Goal: Task Accomplishment & Management: Manage account settings

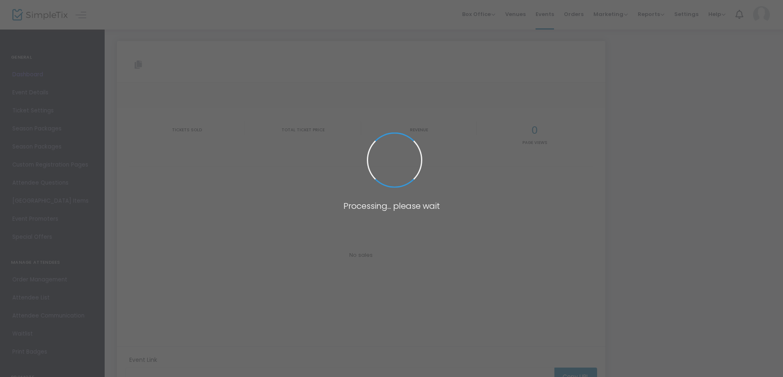
type input "[URL][DOMAIN_NAME]"
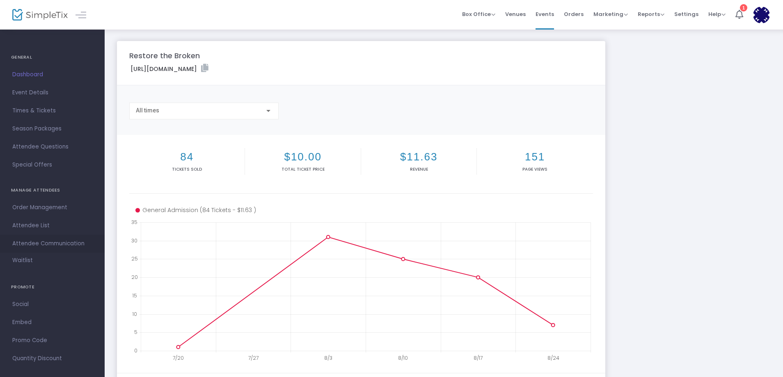
click at [28, 245] on span "Attendee Communication" at bounding box center [52, 244] width 80 height 11
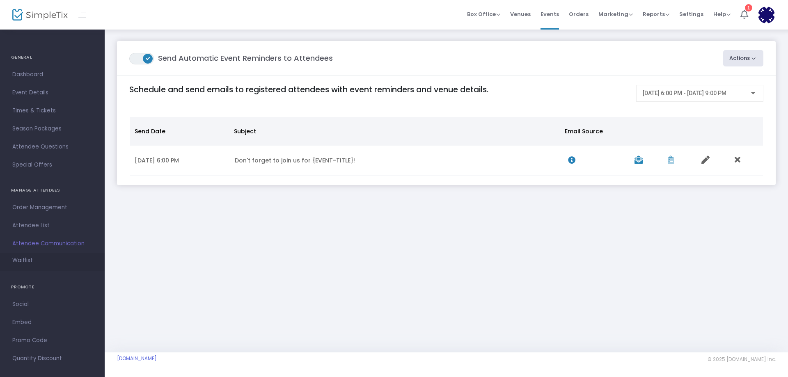
click at [27, 262] on span "Waitlist" at bounding box center [22, 261] width 21 height 8
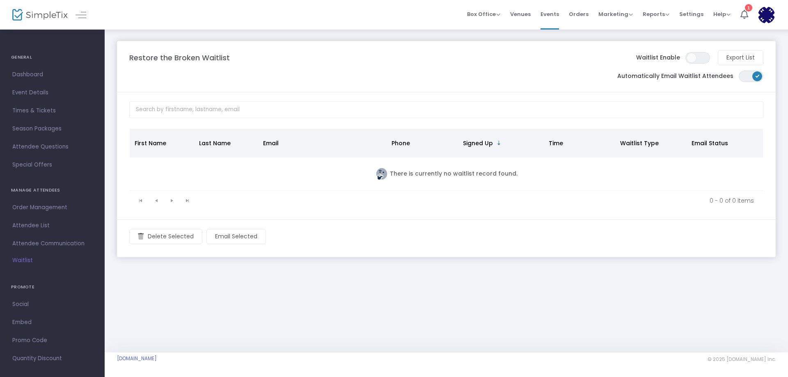
click at [23, 288] on h4 "PROMOTE" at bounding box center [52, 287] width 83 height 16
click at [20, 286] on h4 "PROMOTE" at bounding box center [52, 287] width 83 height 16
click at [25, 288] on h4 "PROMOTE" at bounding box center [52, 287] width 83 height 16
click at [25, 305] on span "Social" at bounding box center [52, 304] width 80 height 11
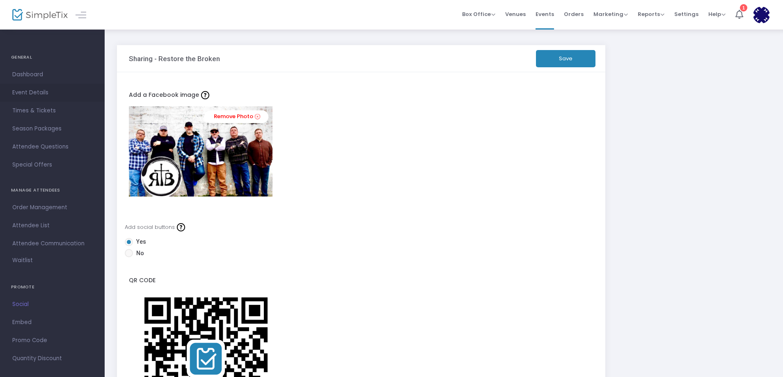
click at [25, 92] on span "Event Details" at bounding box center [52, 92] width 80 height 11
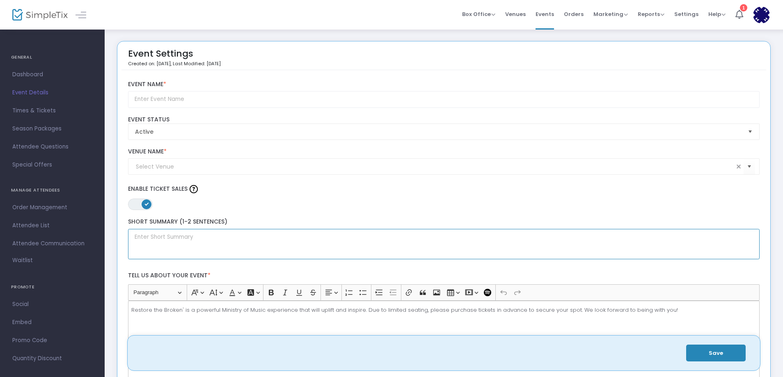
click at [625, 236] on textarea at bounding box center [444, 244] width 632 height 31
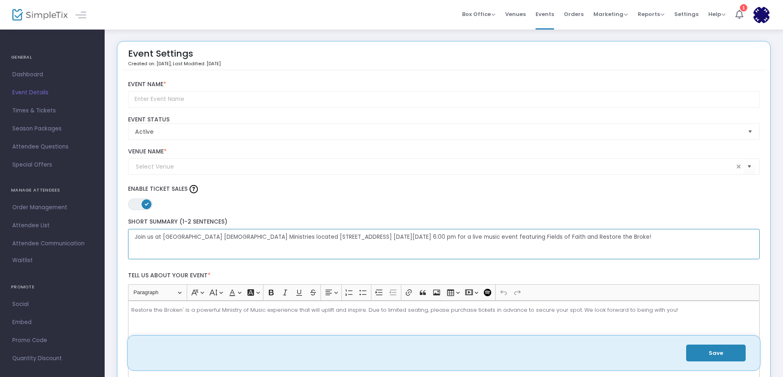
type textarea "Join us at [GEOGRAPHIC_DATA] [DEMOGRAPHIC_DATA] Ministries located [STREET_ADDR…"
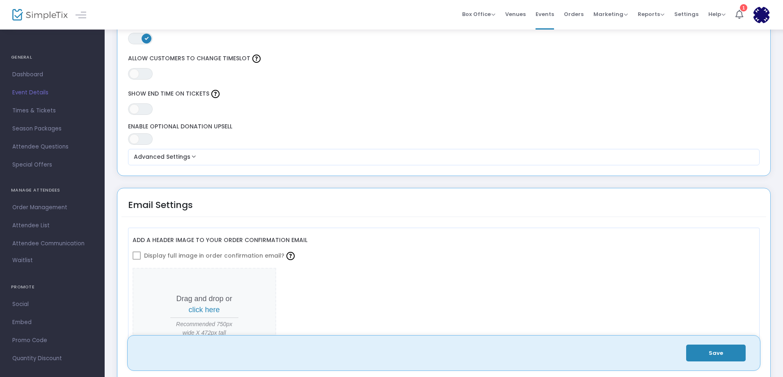
scroll to position [767, 0]
